Goal: Navigation & Orientation: Find specific page/section

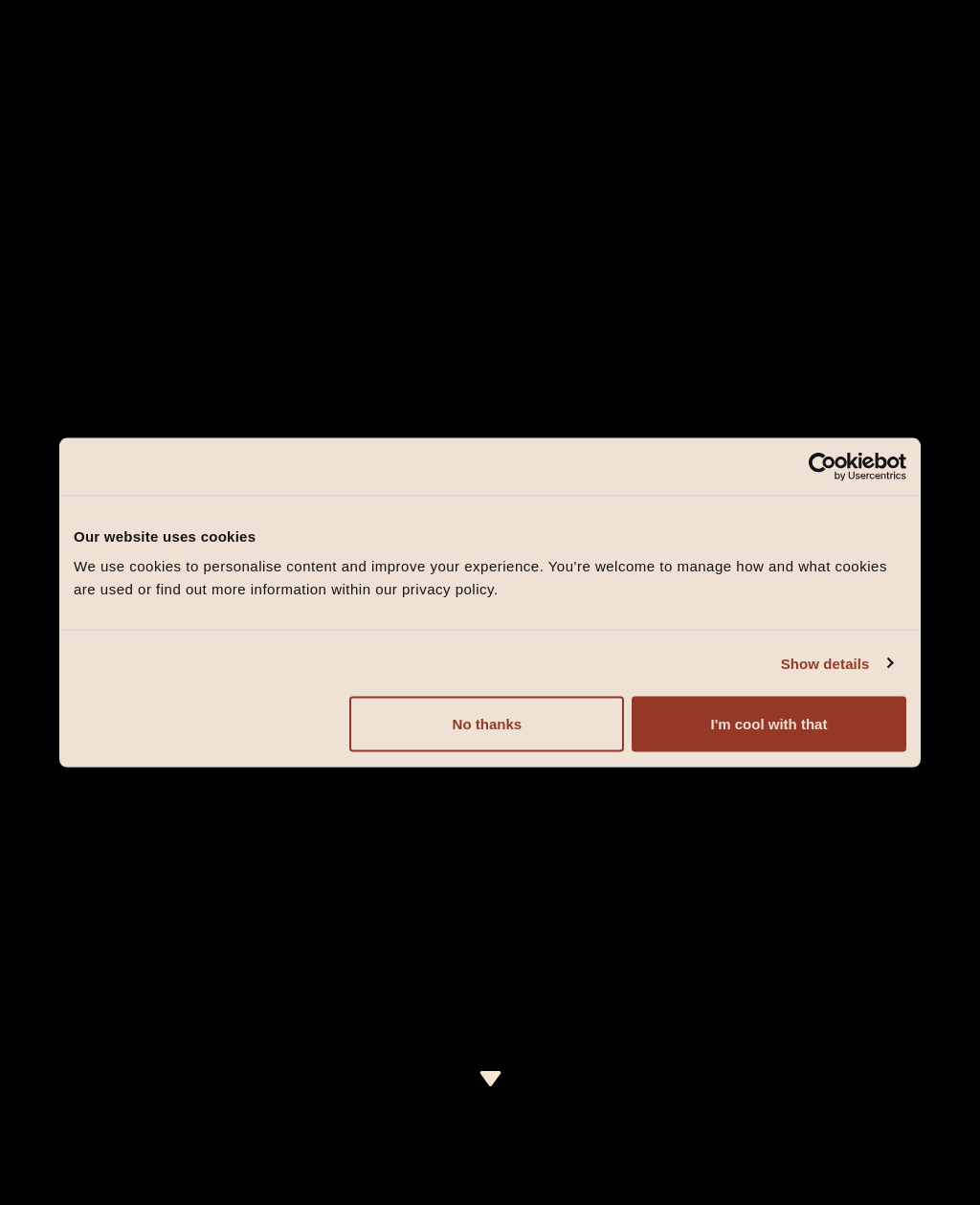
click at [762, 729] on button "I'm cool with that" at bounding box center [769, 724] width 275 height 56
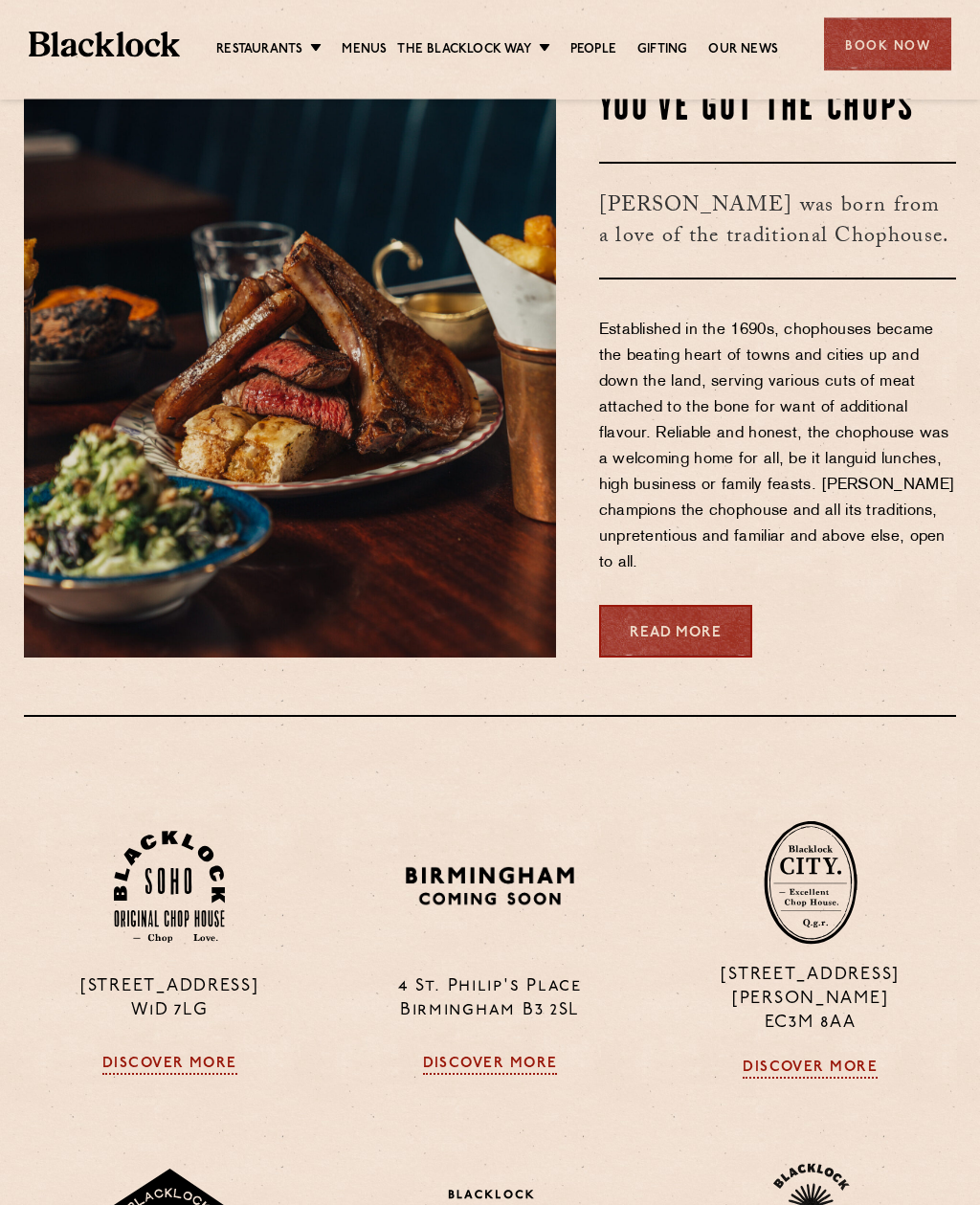
scroll to position [1177, 0]
click at [372, 56] on link "Menus" at bounding box center [364, 50] width 45 height 19
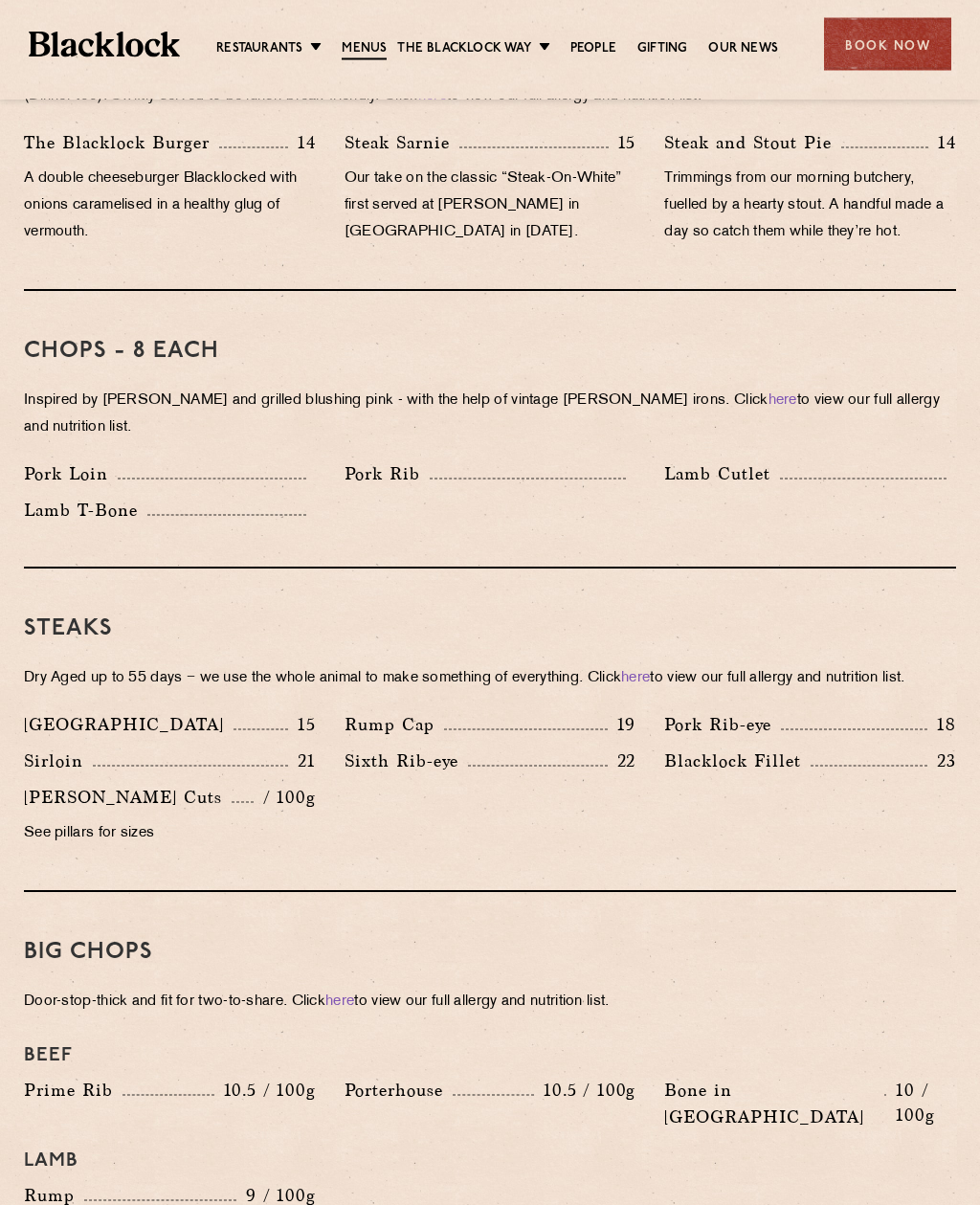
scroll to position [1340, 0]
click at [882, 47] on div "Book Now" at bounding box center [887, 45] width 128 height 53
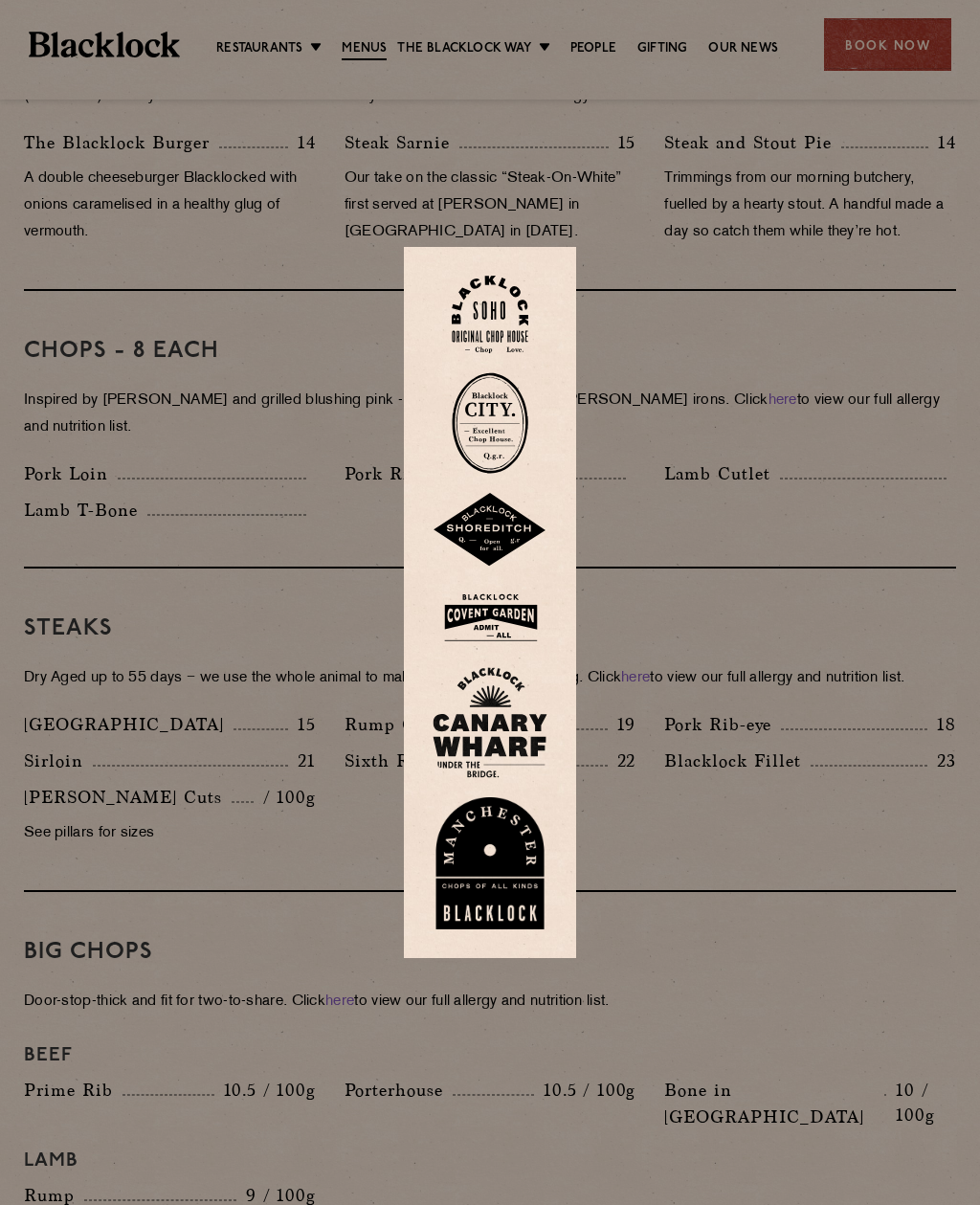
scroll to position [1358, 0]
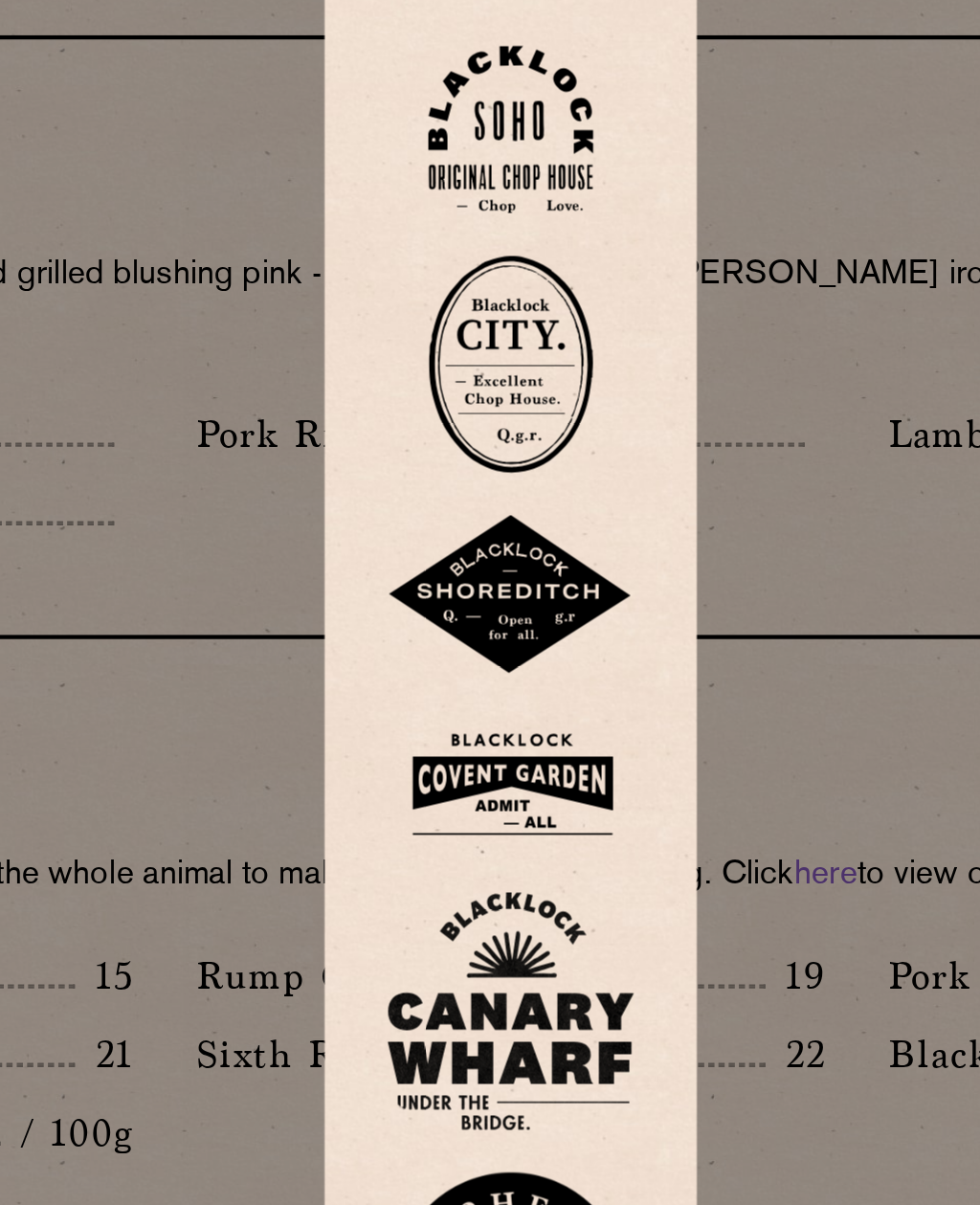
click at [433, 587] on img at bounding box center [490, 618] width 115 height 62
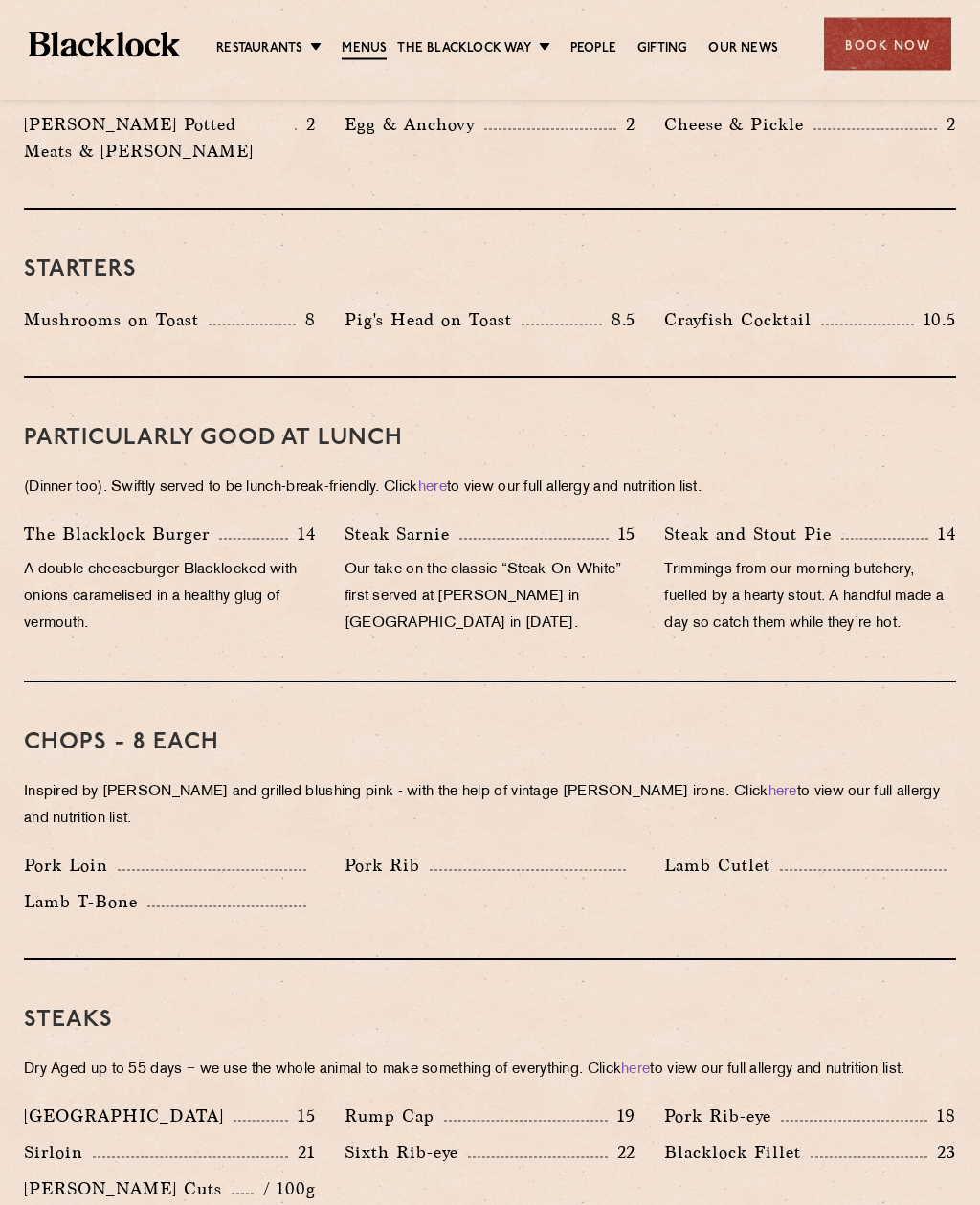
scroll to position [904, 0]
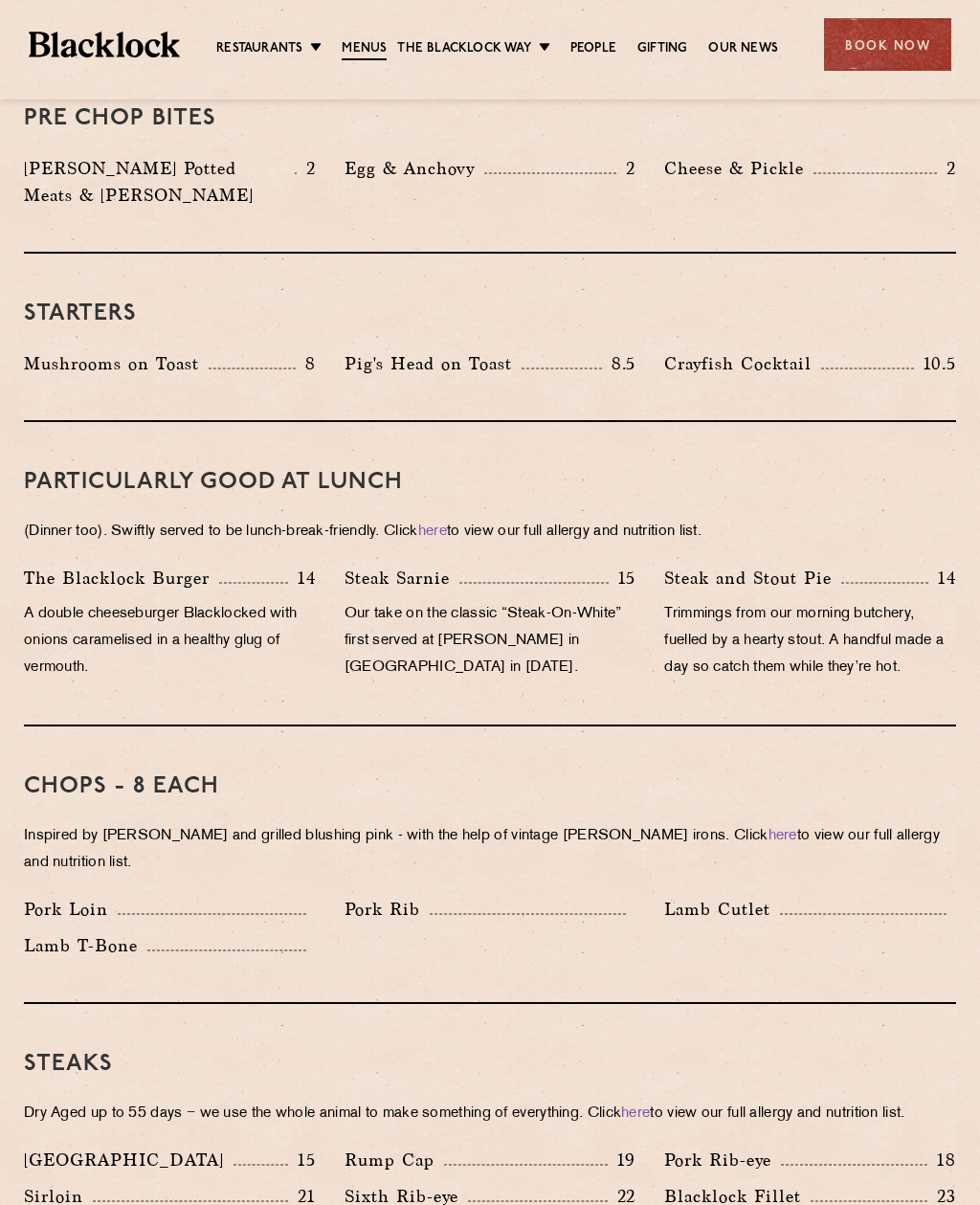
click at [896, 48] on div "Book Now" at bounding box center [887, 45] width 128 height 53
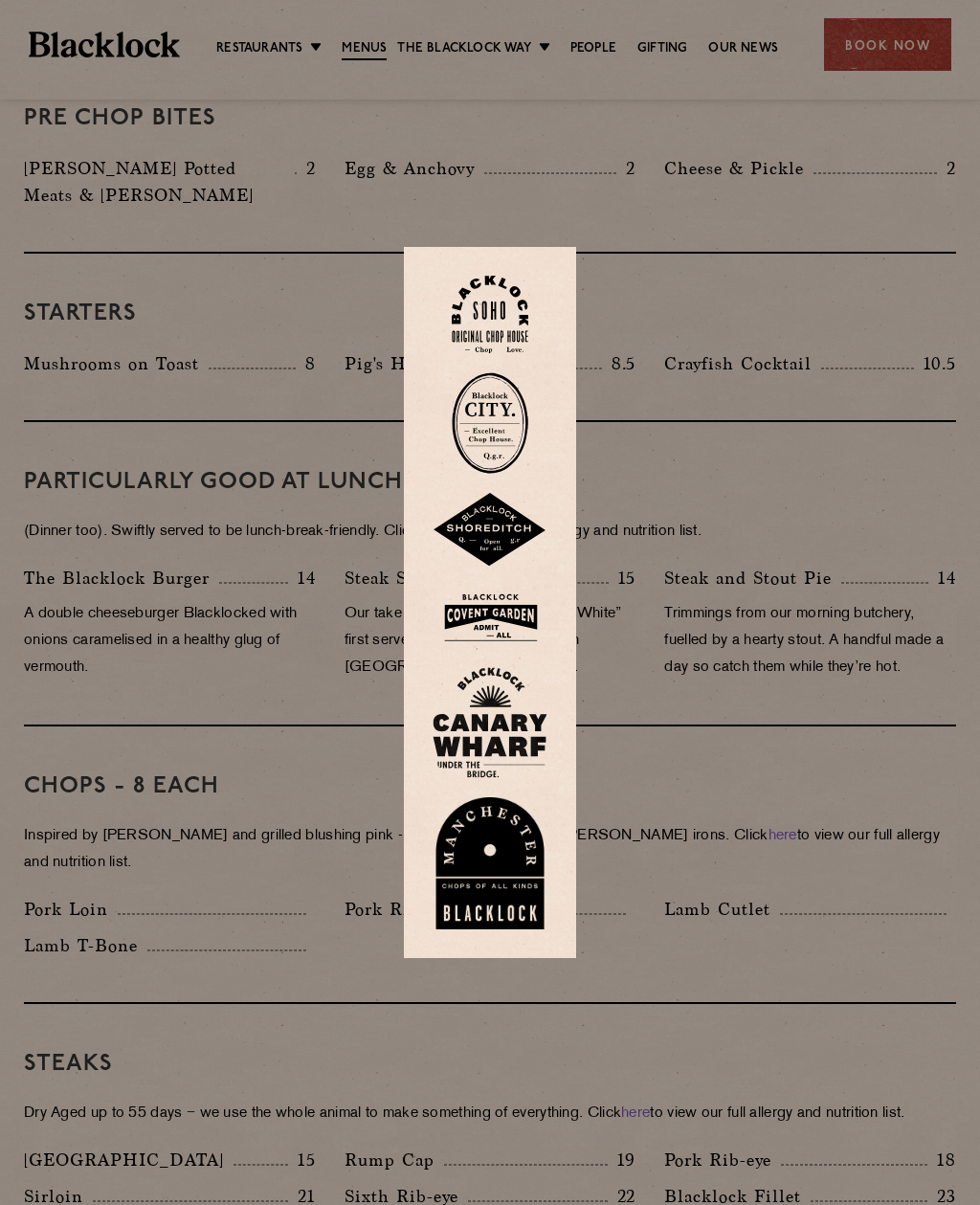
click at [496, 352] on img at bounding box center [490, 314] width 77 height 77
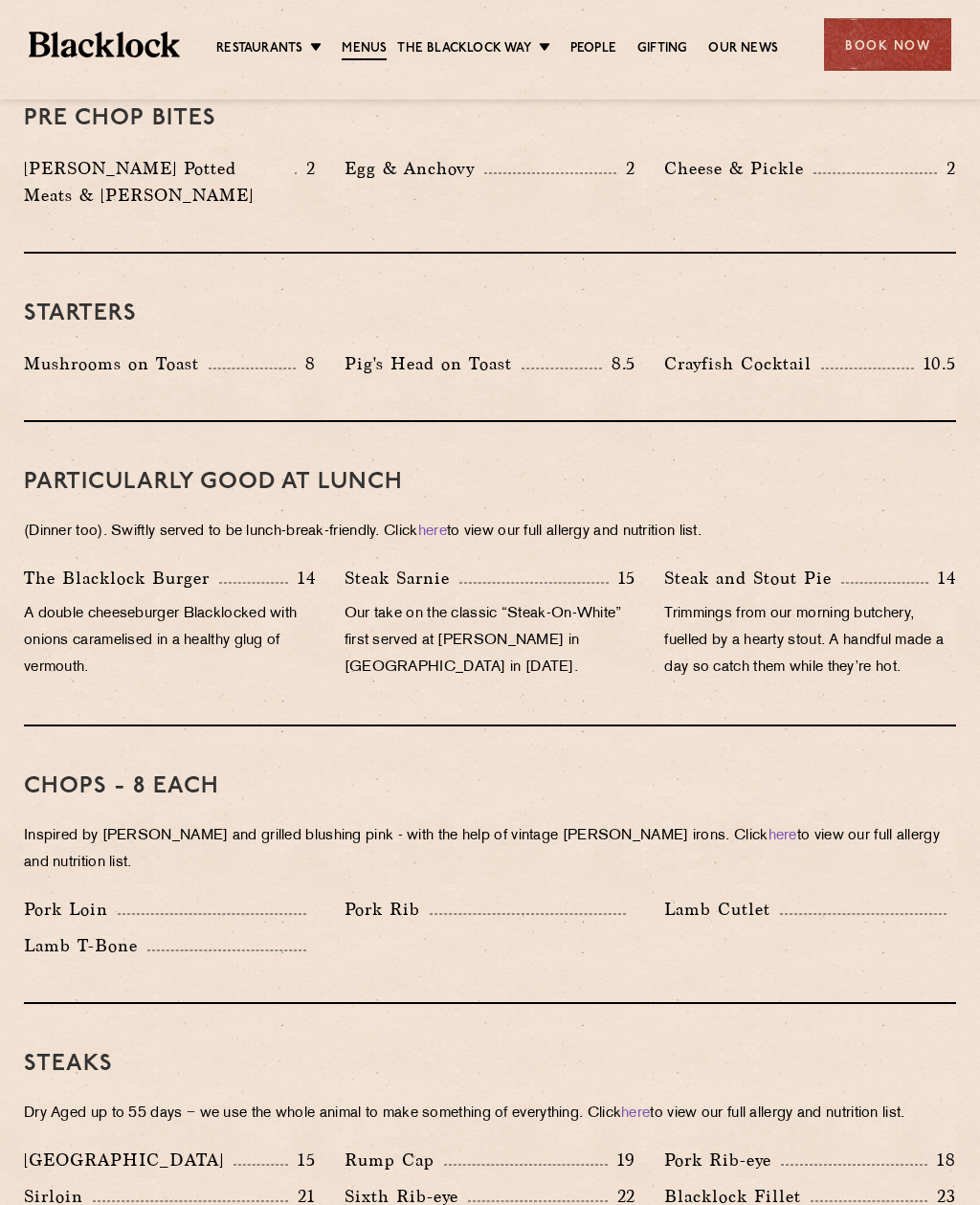
click at [897, 58] on div "Book Now" at bounding box center [887, 45] width 128 height 53
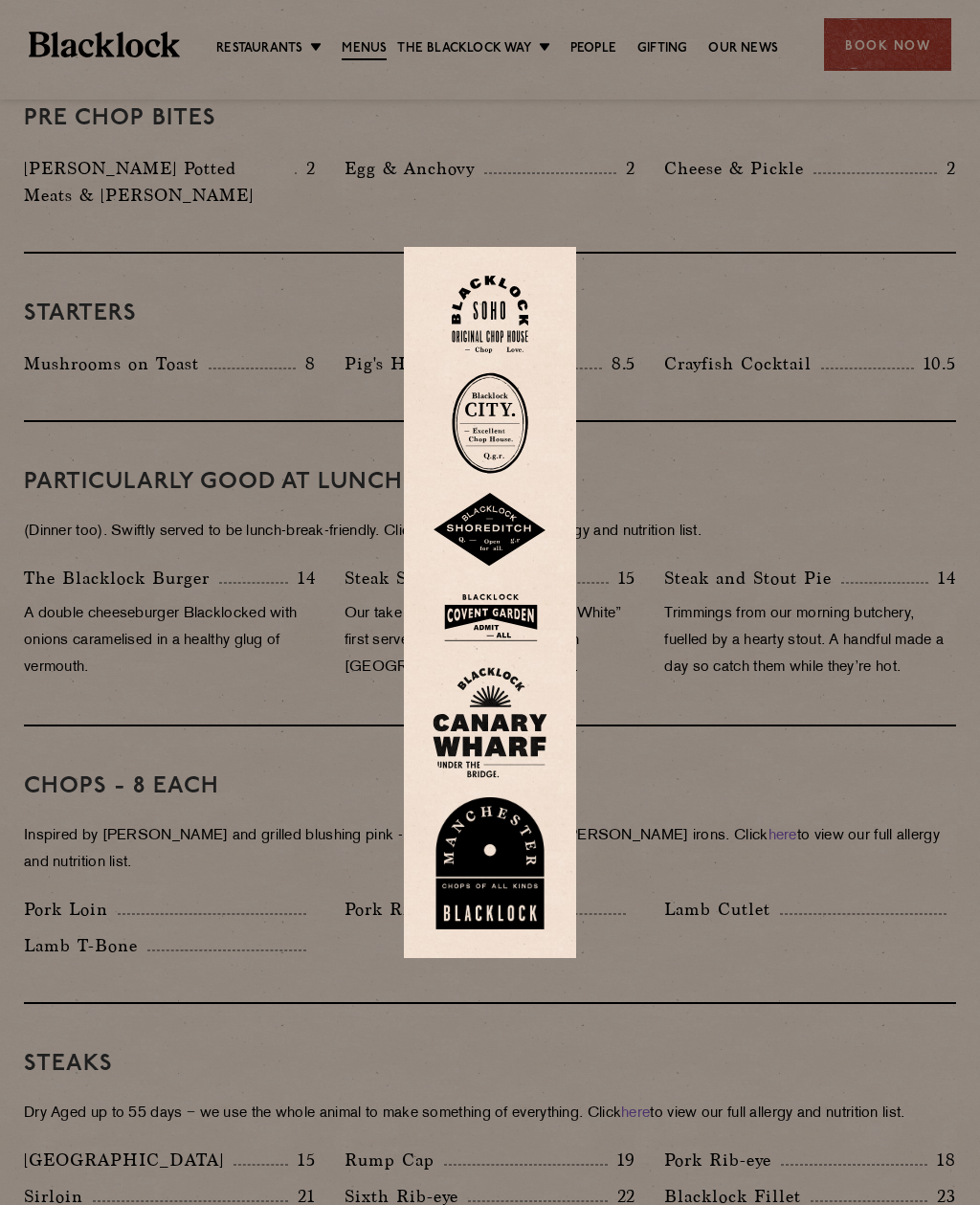
click at [516, 648] on img at bounding box center [490, 618] width 115 height 62
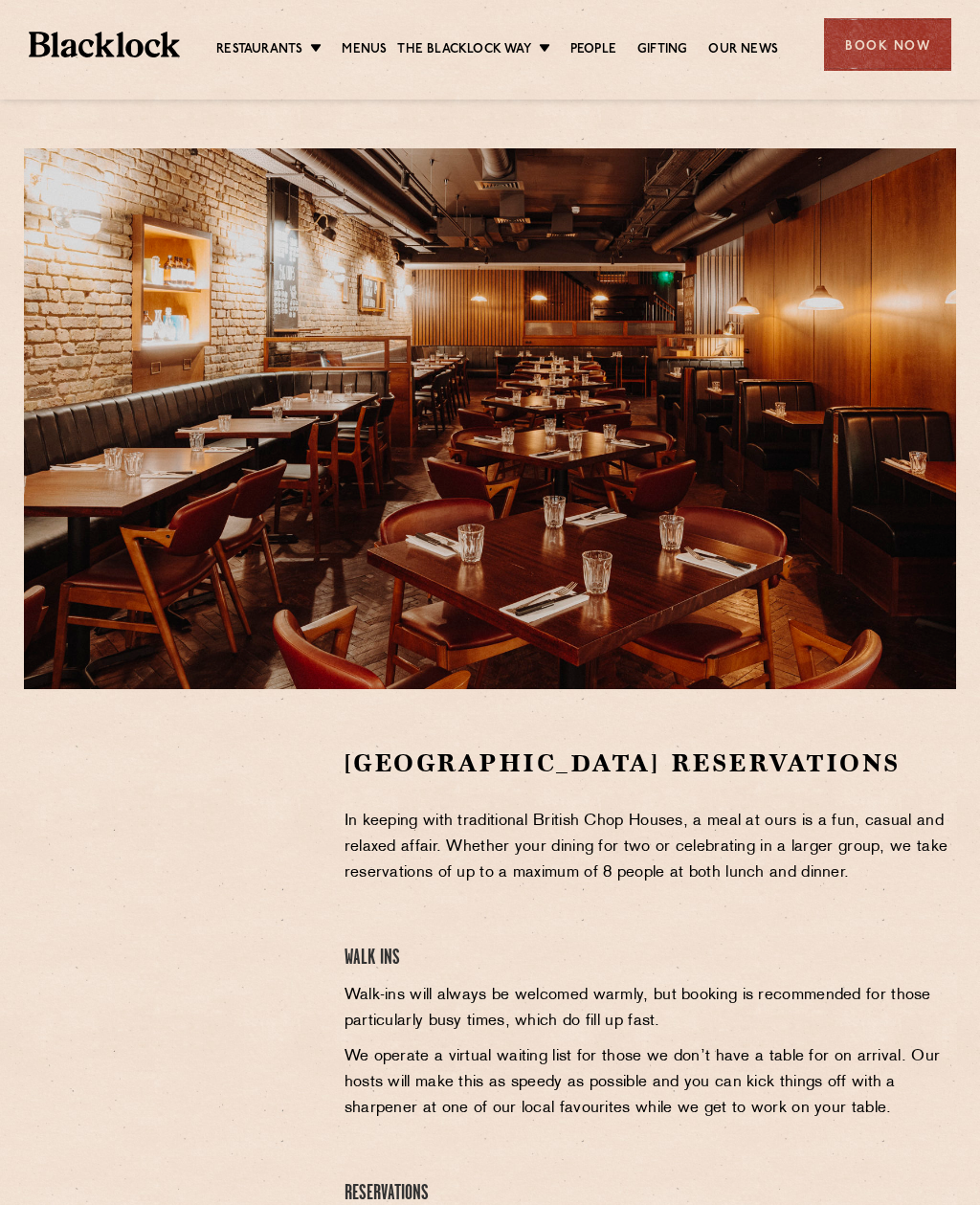
click at [367, 49] on link "Menus" at bounding box center [364, 50] width 45 height 19
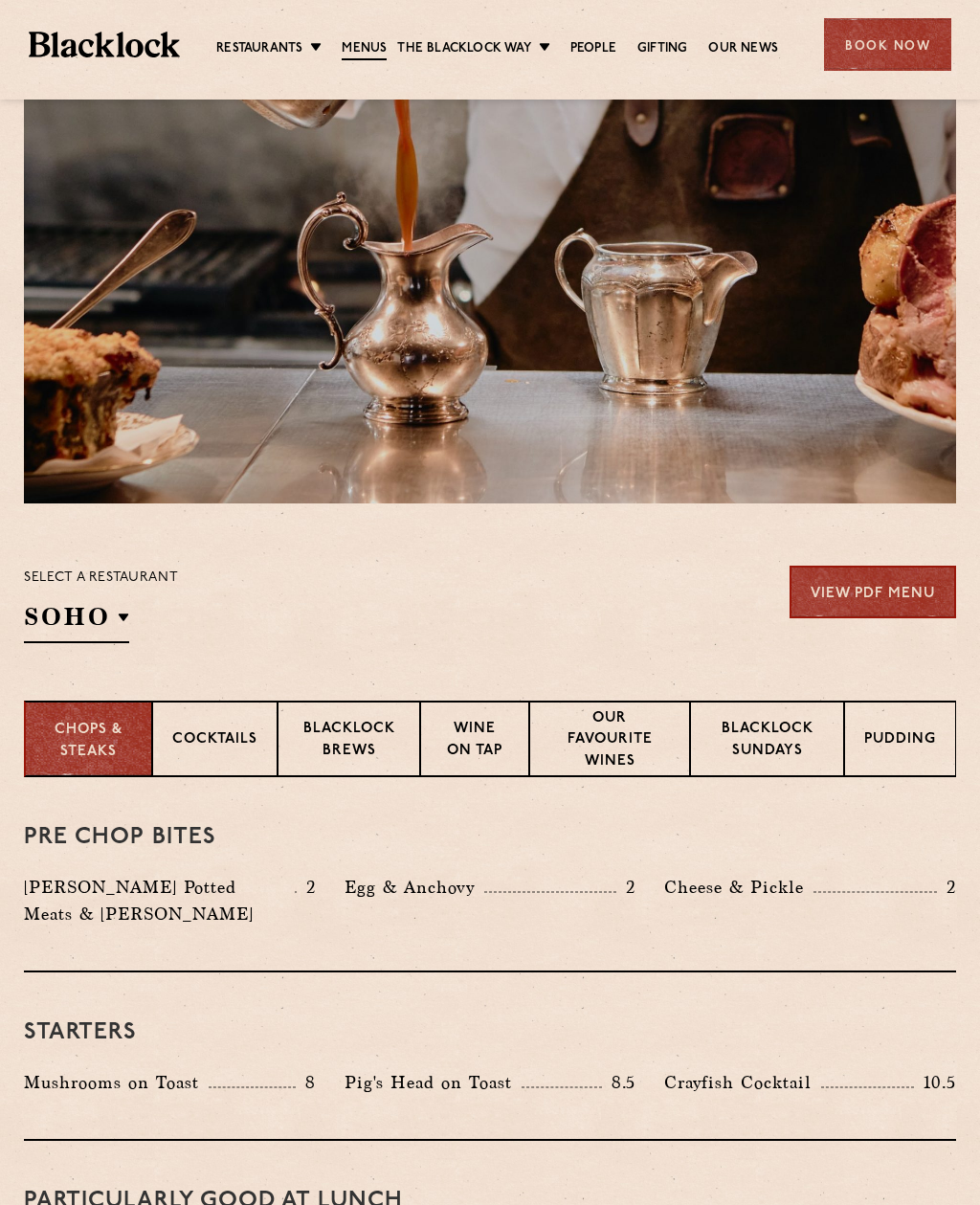
scroll to position [215, 0]
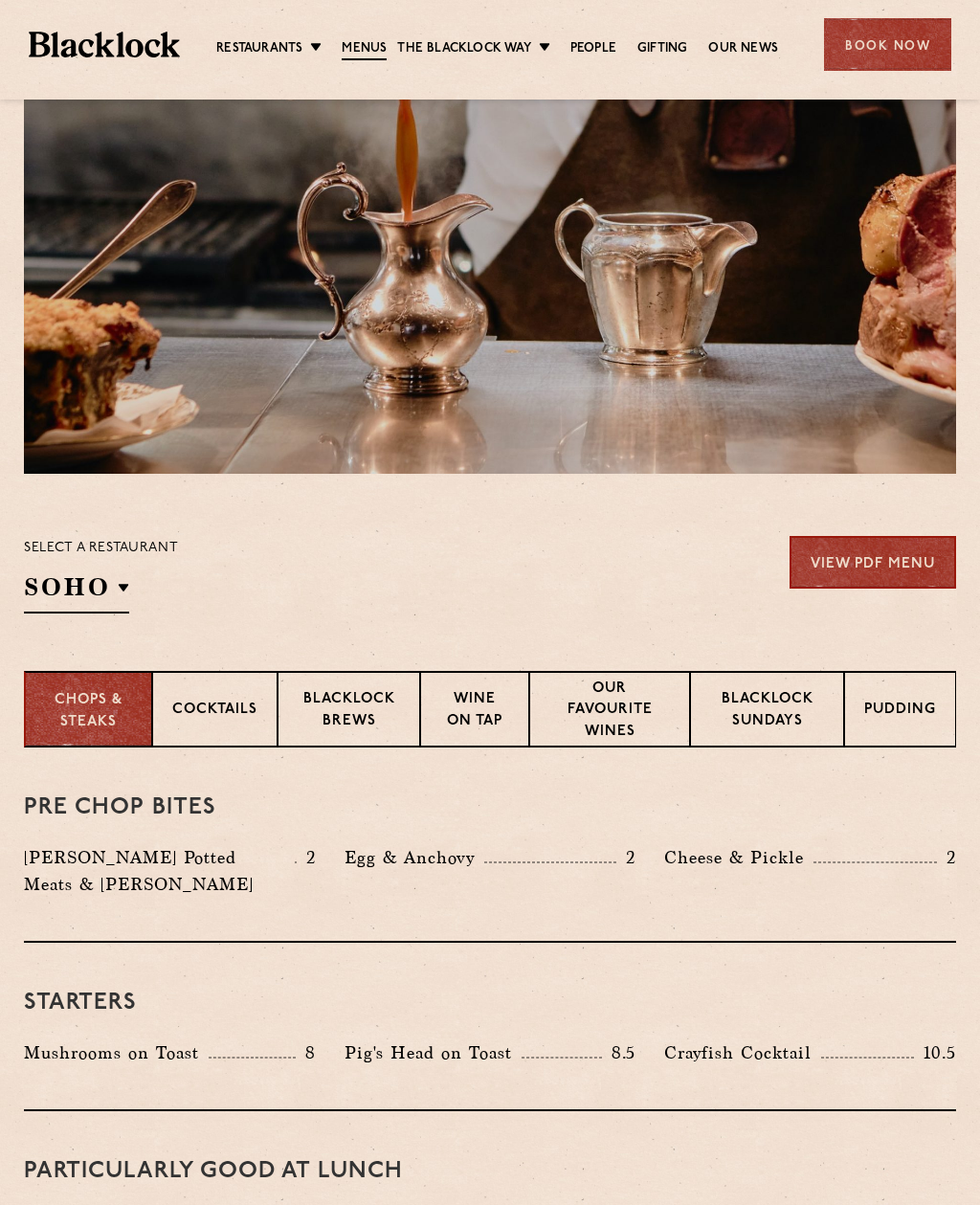
click at [497, 709] on p "Wine on Tap" at bounding box center [474, 712] width 69 height 45
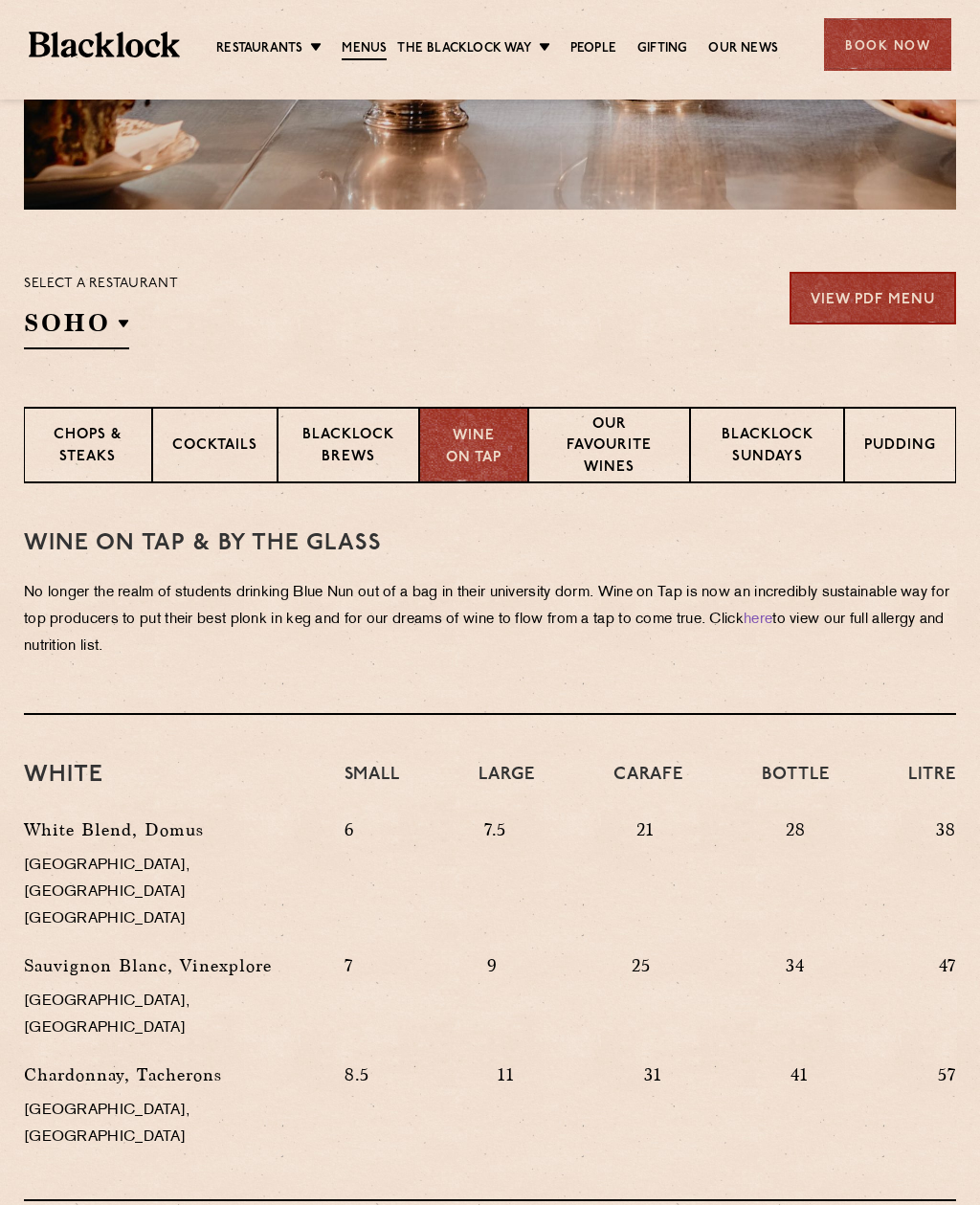
scroll to position [0, 0]
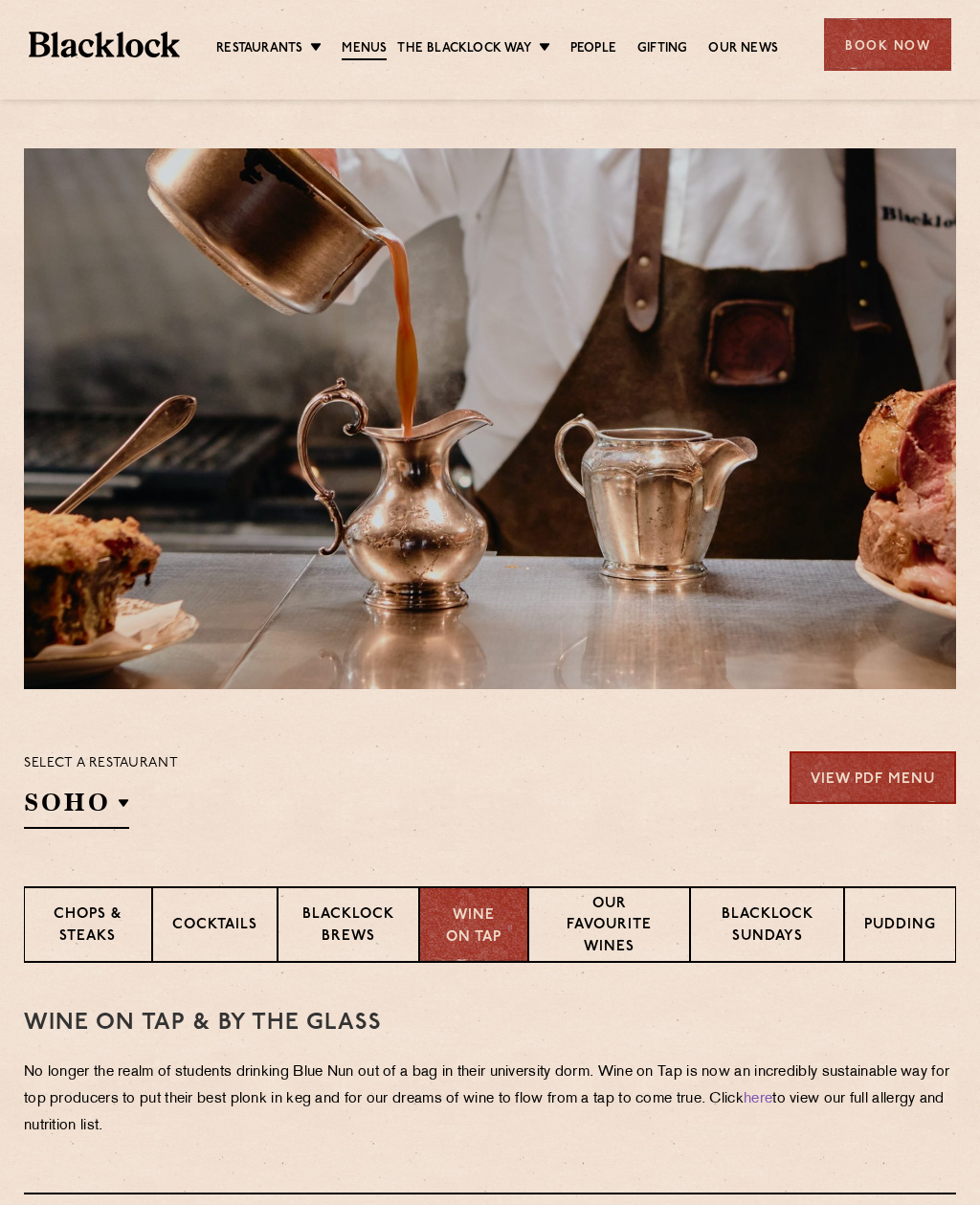
click at [0, 0] on link "Butcher Price [DATE]" at bounding box center [0, 0] width 0 height 0
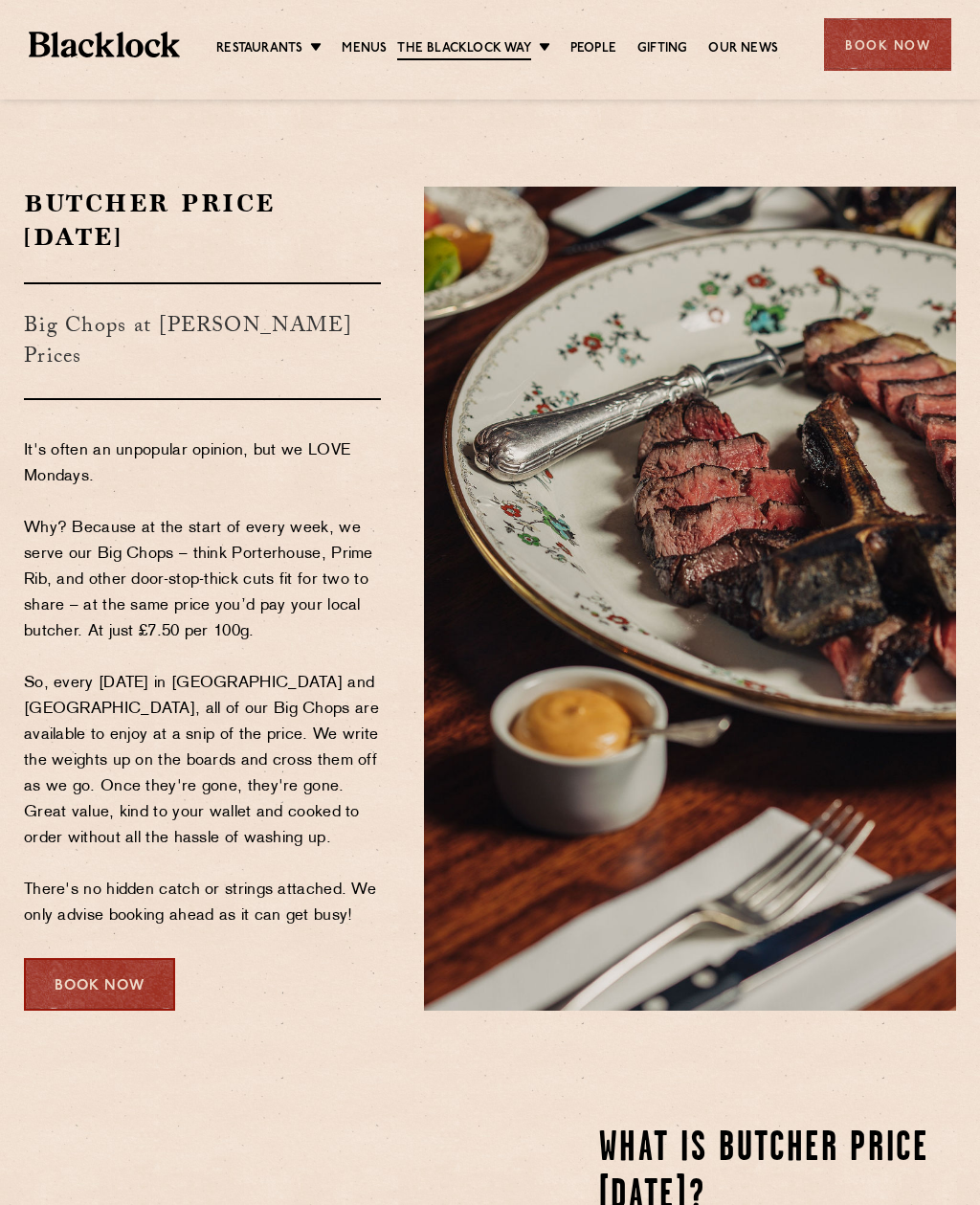
click at [601, 55] on link "People" at bounding box center [593, 49] width 46 height 19
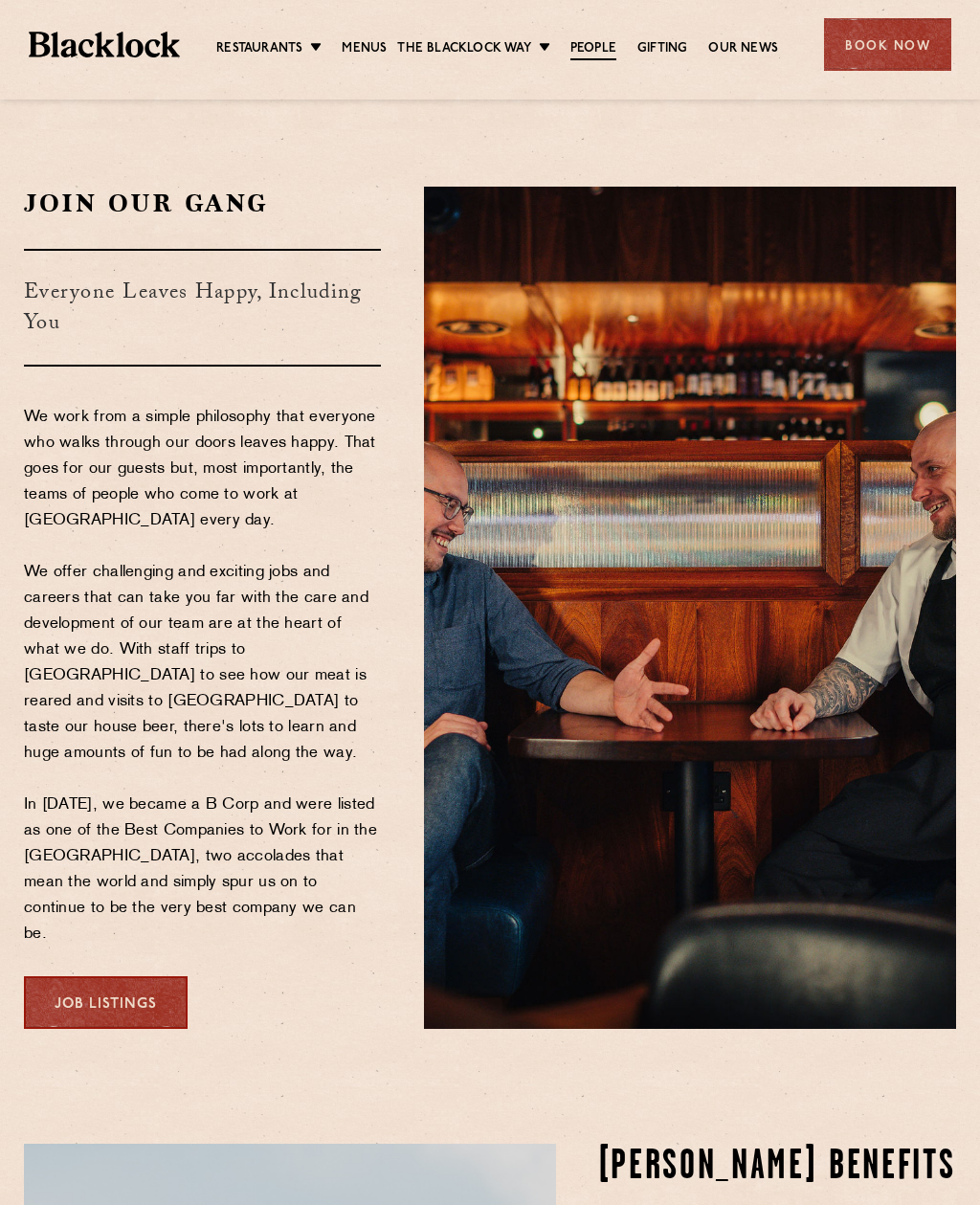
click at [750, 51] on link "Our News" at bounding box center [743, 49] width 70 height 19
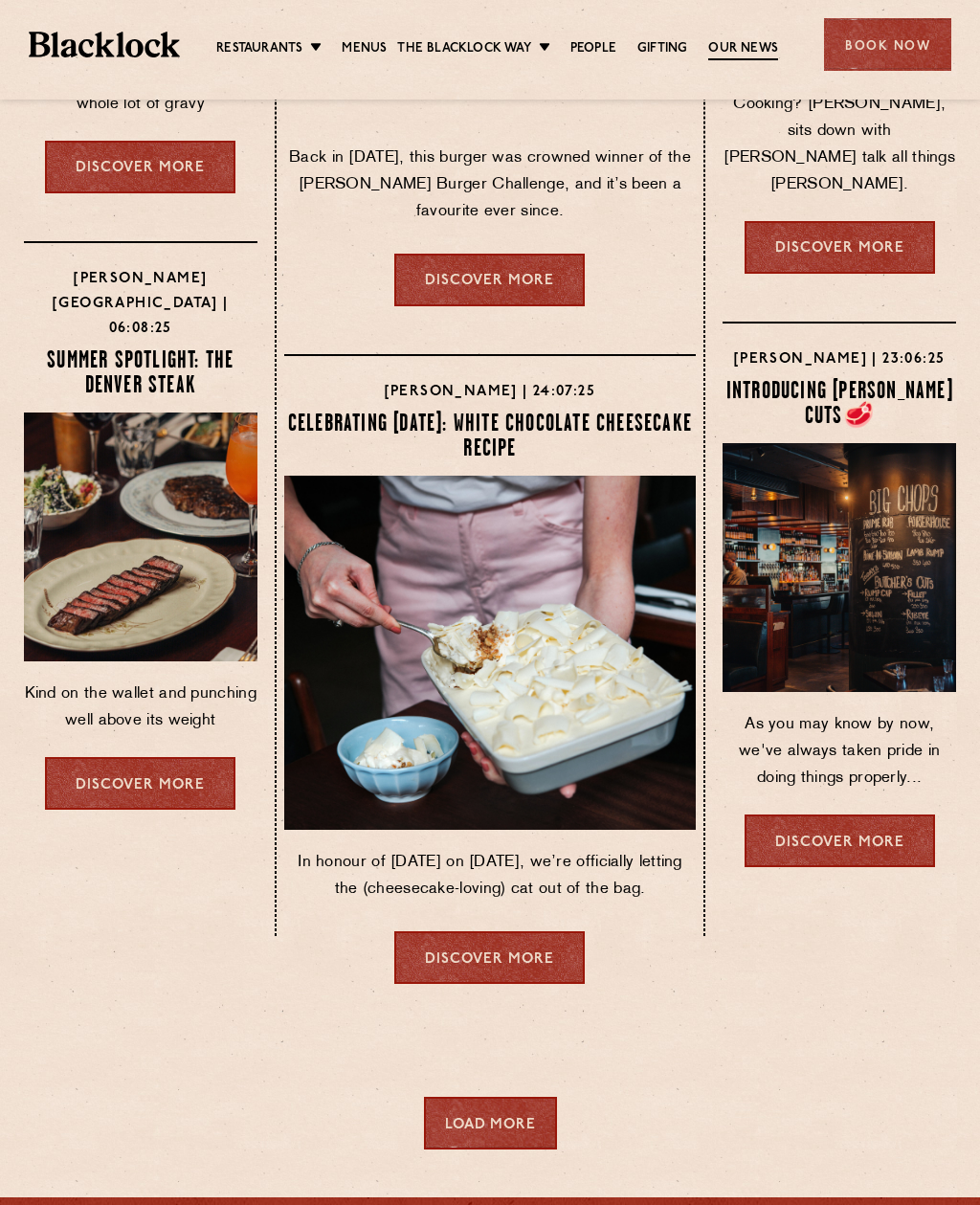
scroll to position [503, 0]
